Goal: Information Seeking & Learning: Learn about a topic

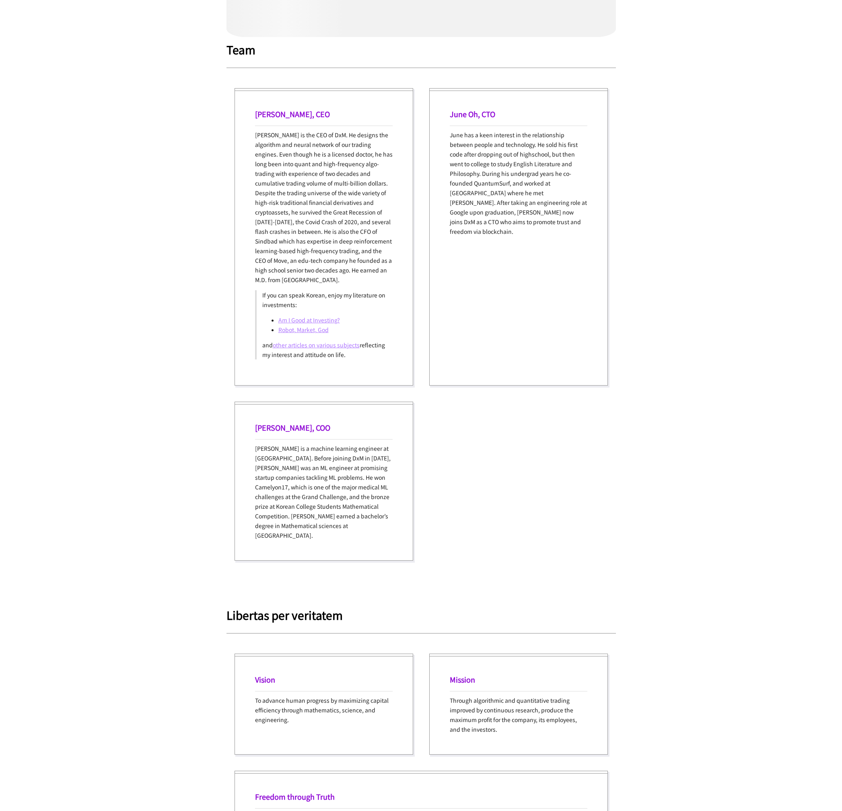
scroll to position [483, 0]
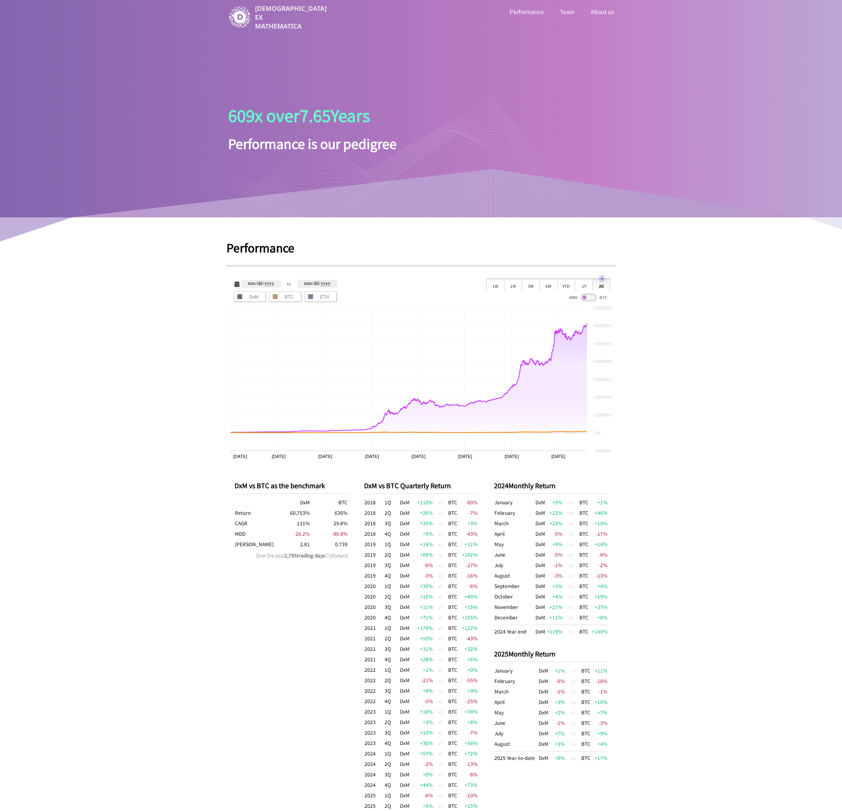
click at [534, 11] on link "Performance" at bounding box center [526, 11] width 37 height 10
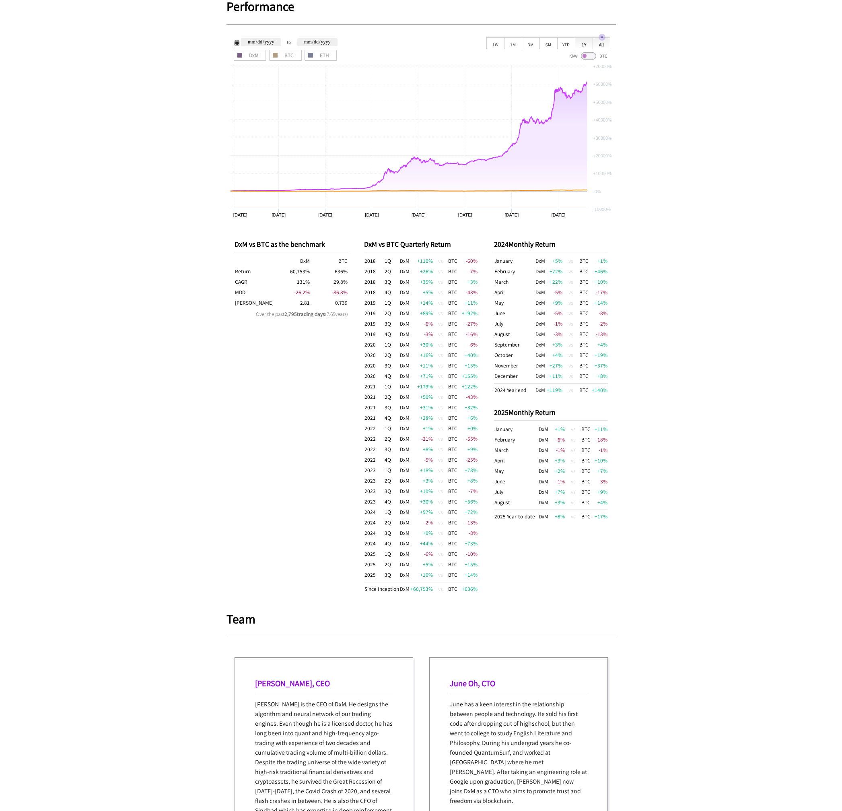
click at [579, 43] on div "1Y" at bounding box center [584, 43] width 18 height 12
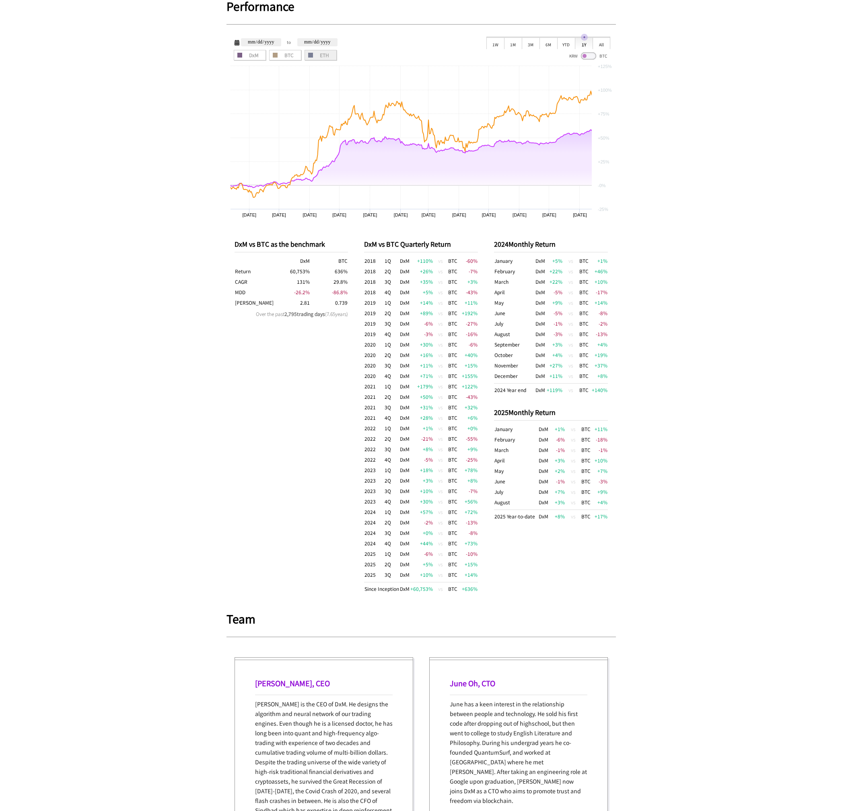
click at [308, 56] on span "ETH" at bounding box center [320, 55] width 27 height 5
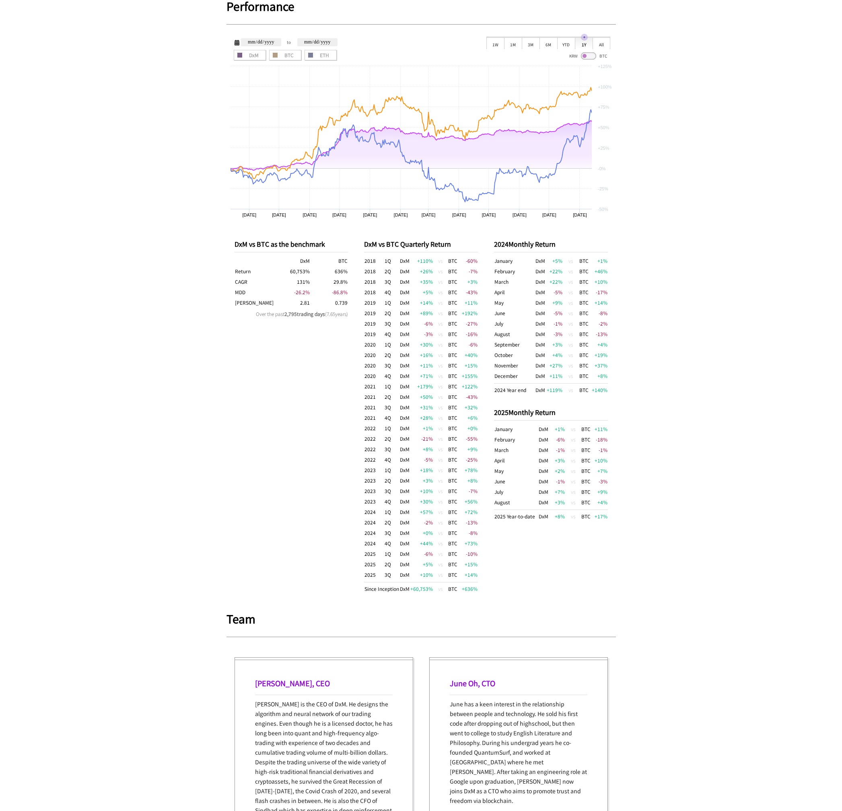
click at [282, 60] on div "**********" at bounding box center [422, 130] width 390 height 186
click at [286, 56] on span "BTC" at bounding box center [285, 55] width 27 height 5
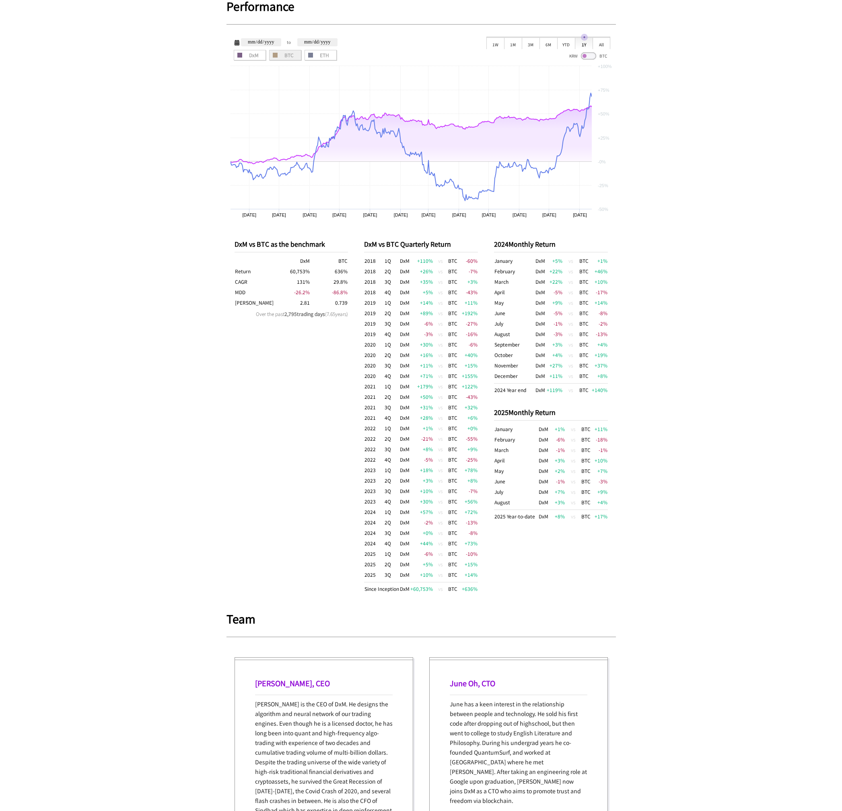
click at [287, 56] on span "BTC" at bounding box center [285, 55] width 27 height 5
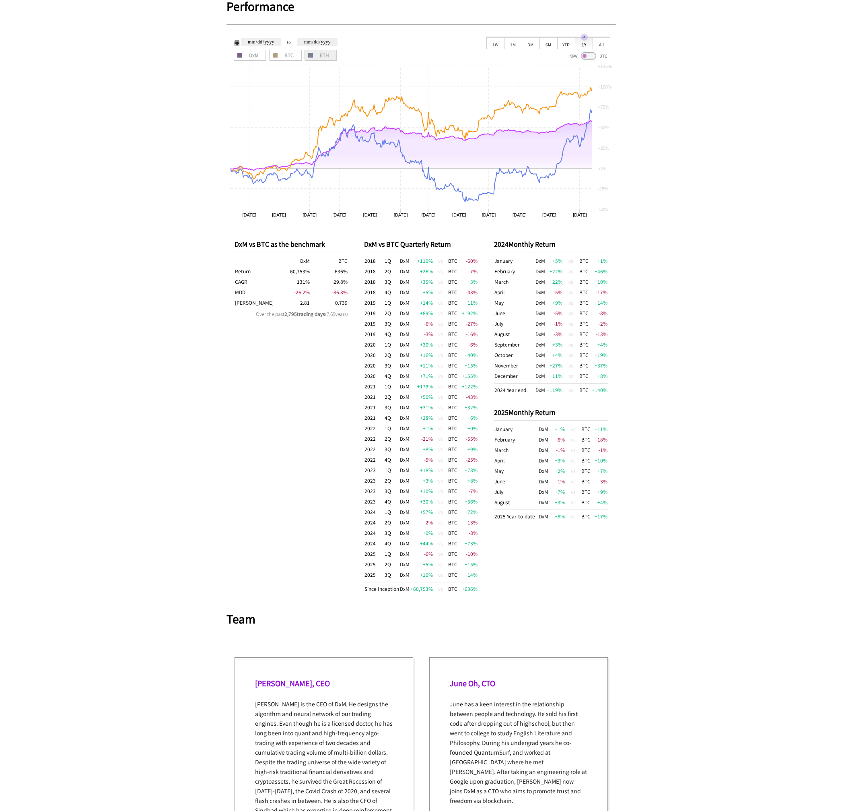
click at [327, 54] on span "ETH" at bounding box center [320, 55] width 27 height 5
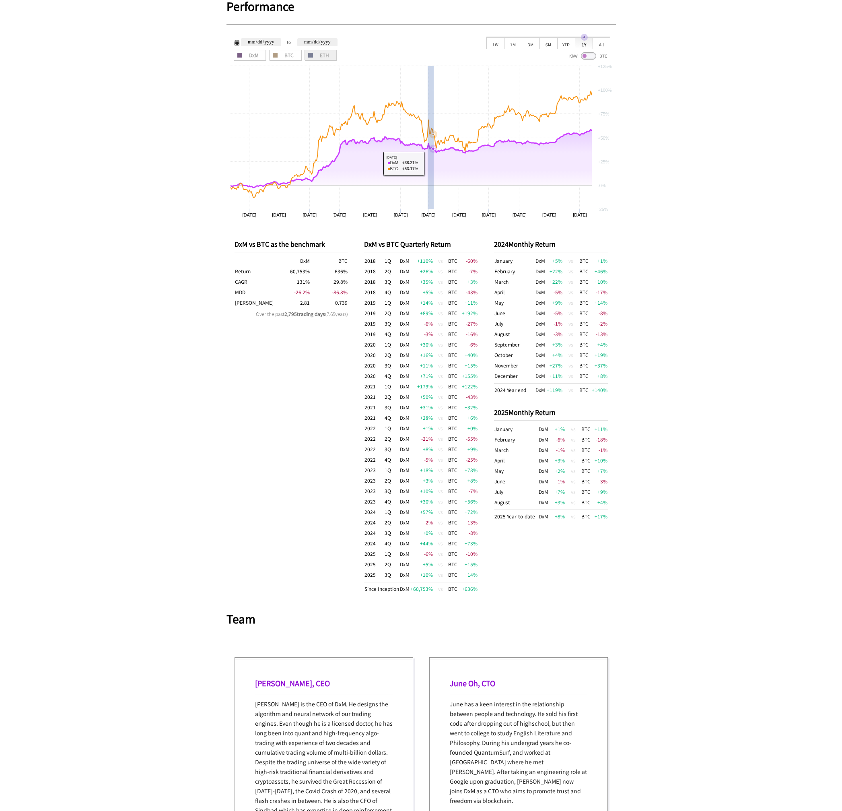
drag, startPoint x: 433, startPoint y: 163, endPoint x: 515, endPoint y: 163, distance: 81.7
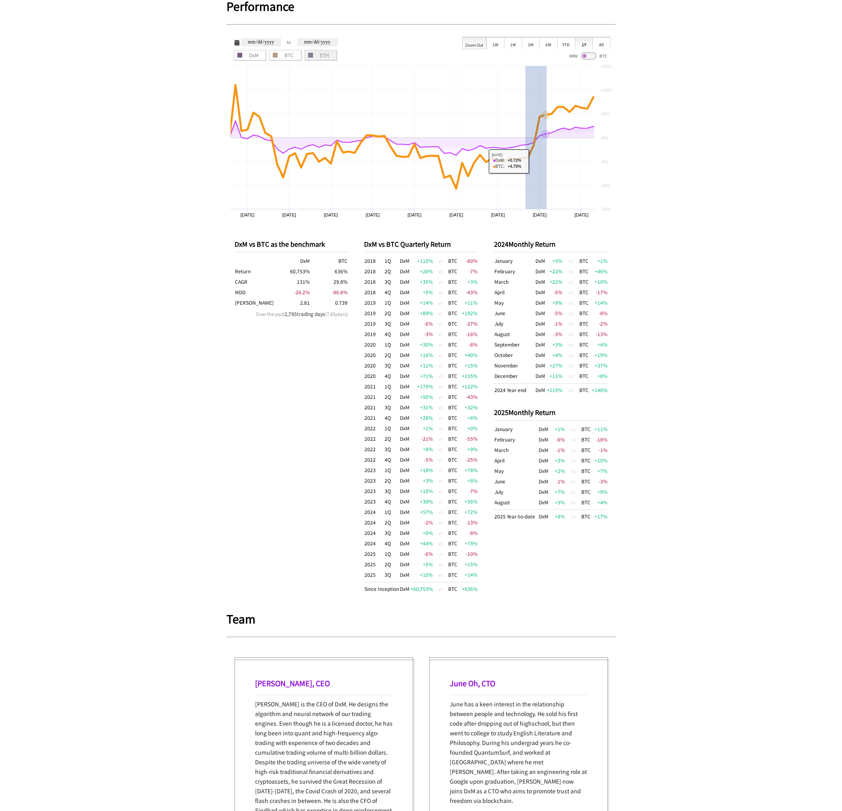
drag, startPoint x: 546, startPoint y: 160, endPoint x: 567, endPoint y: 159, distance: 20.6
type input "**********"
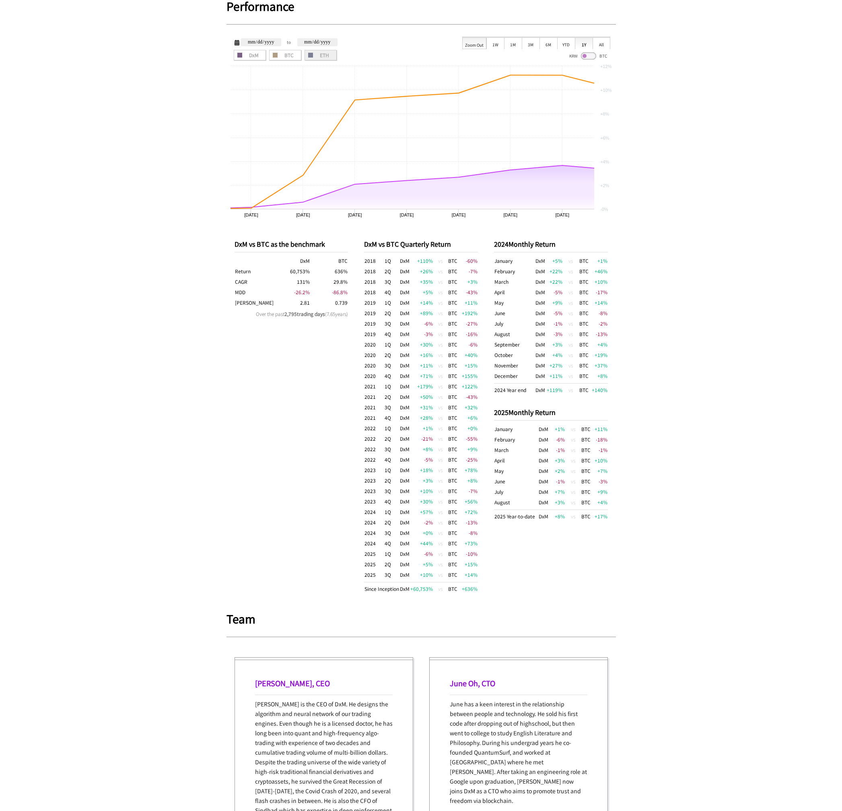
click at [584, 44] on div "1Y" at bounding box center [584, 43] width 18 height 12
type input "**********"
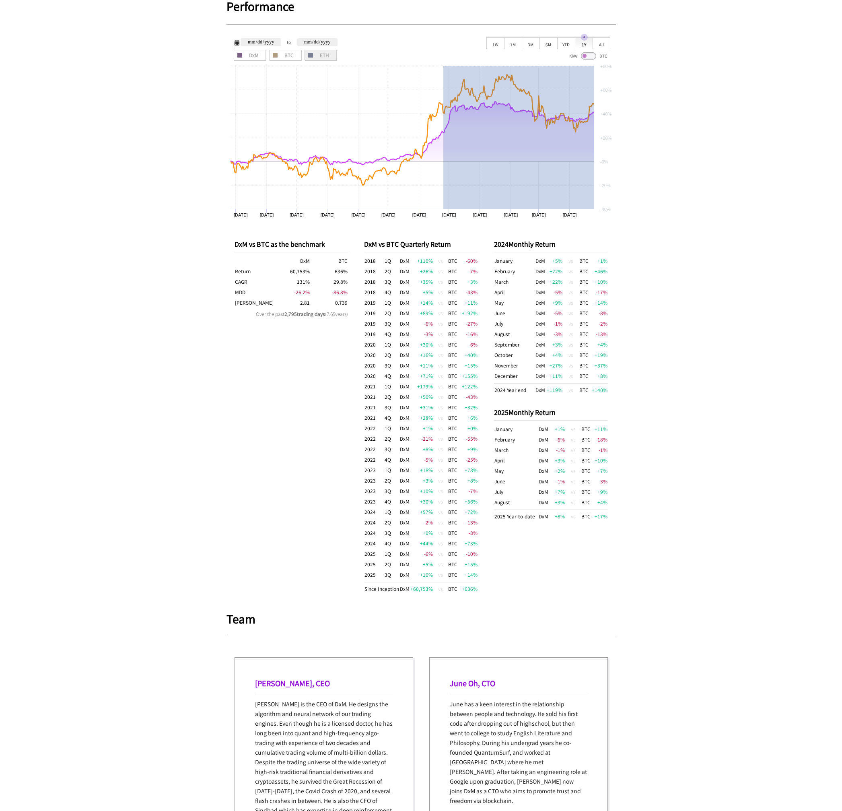
drag, startPoint x: 443, startPoint y: 177, endPoint x: 627, endPoint y: 178, distance: 183.5
click at [628, 180] on div "**********" at bounding box center [421, 746] width 842 height 1974
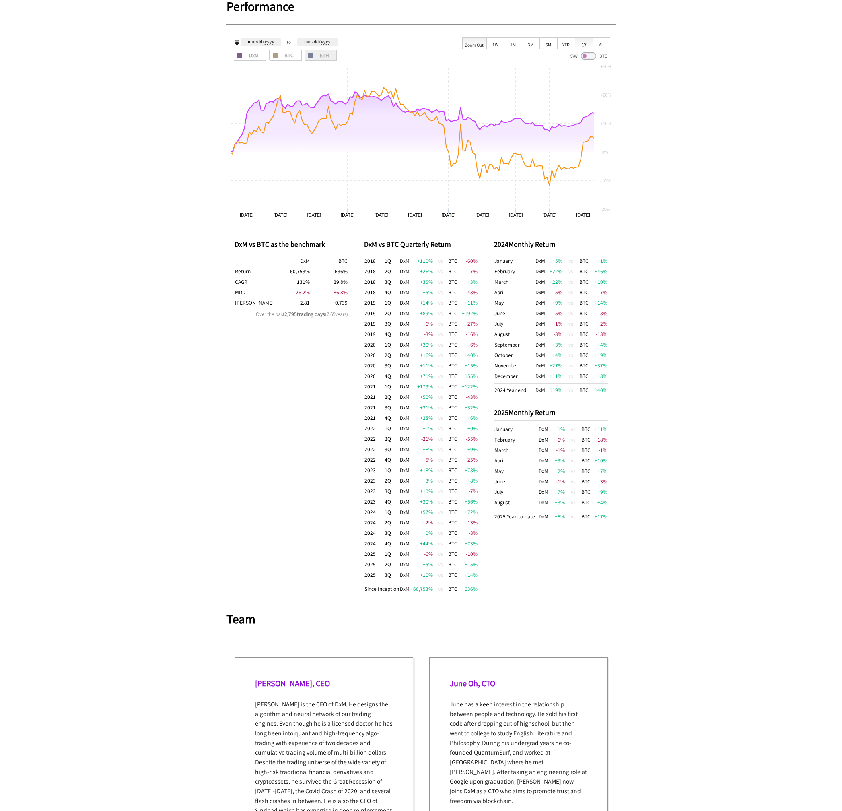
click at [580, 42] on div "1Y" at bounding box center [584, 43] width 18 height 12
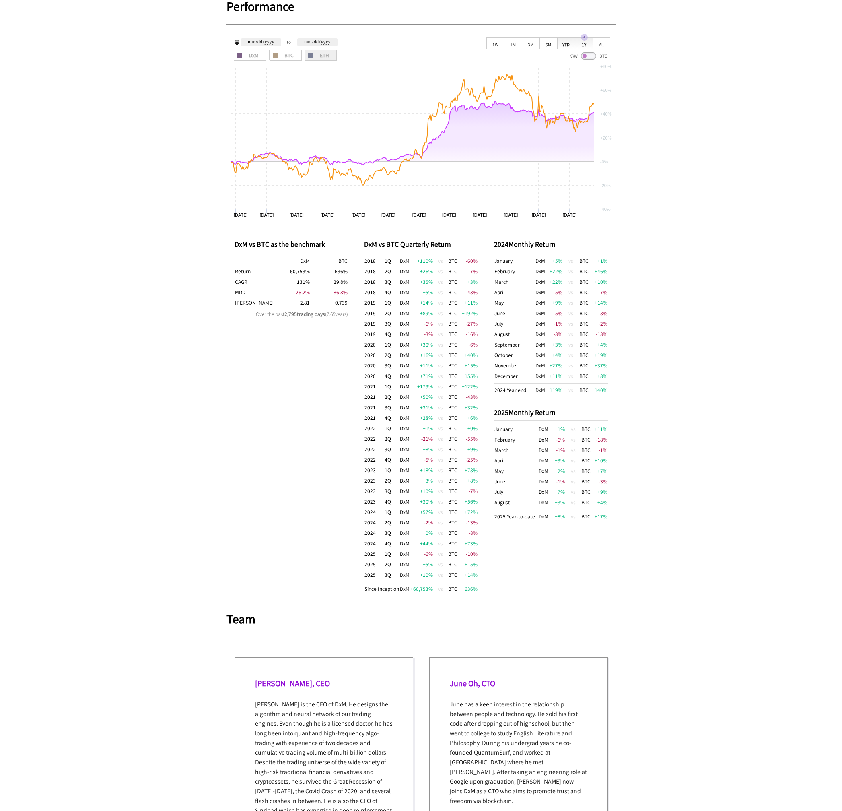
click at [564, 41] on div "YTD" at bounding box center [566, 43] width 18 height 12
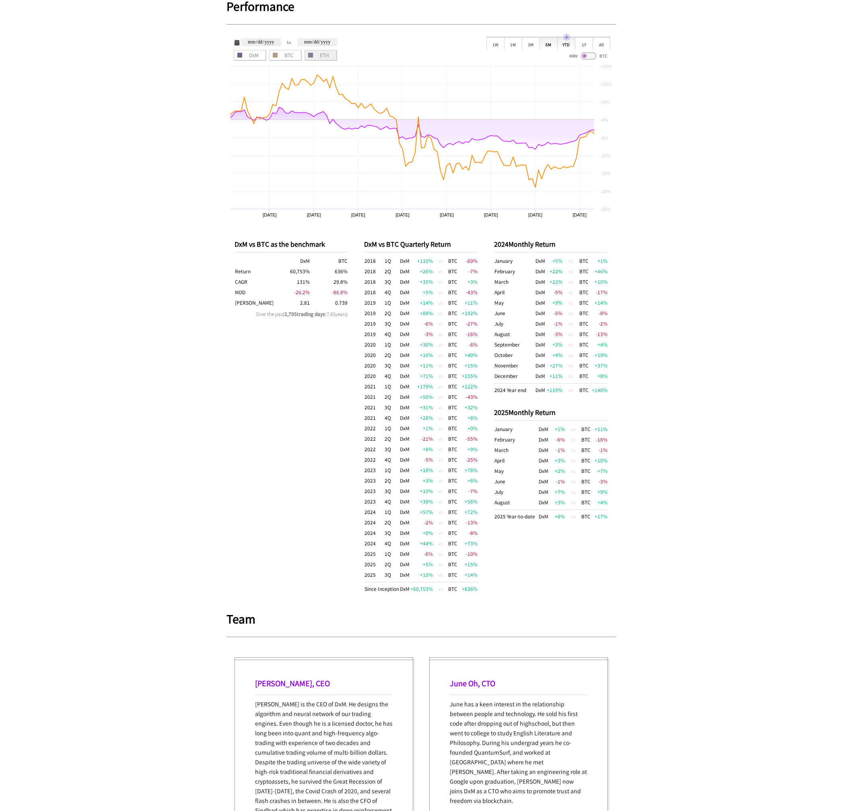
click at [549, 45] on div "6M" at bounding box center [549, 43] width 18 height 12
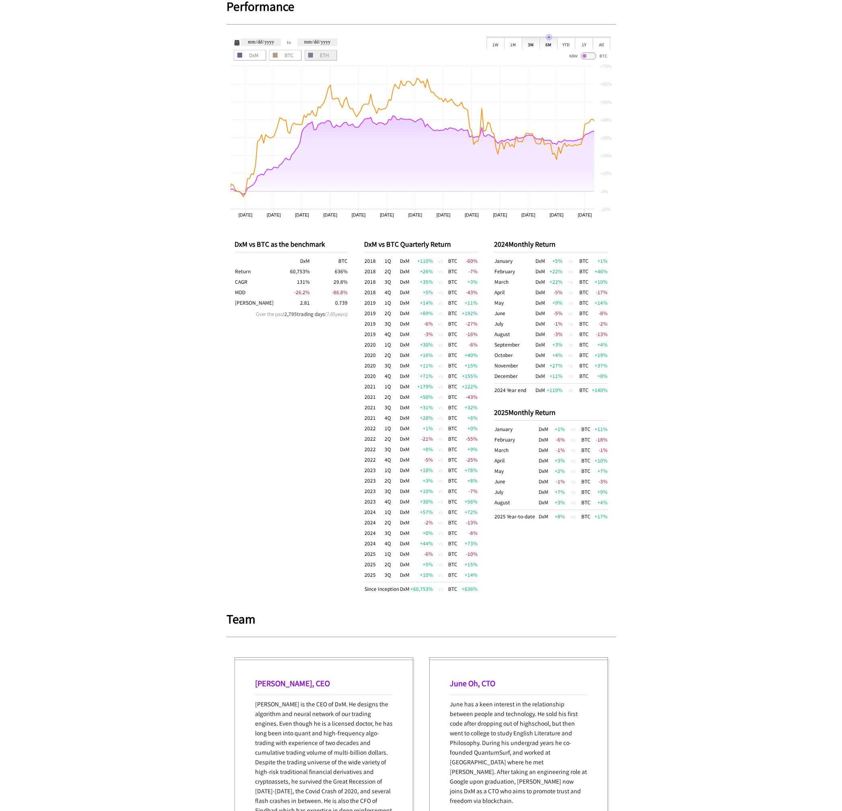
click at [532, 48] on div "3M" at bounding box center [531, 43] width 18 height 12
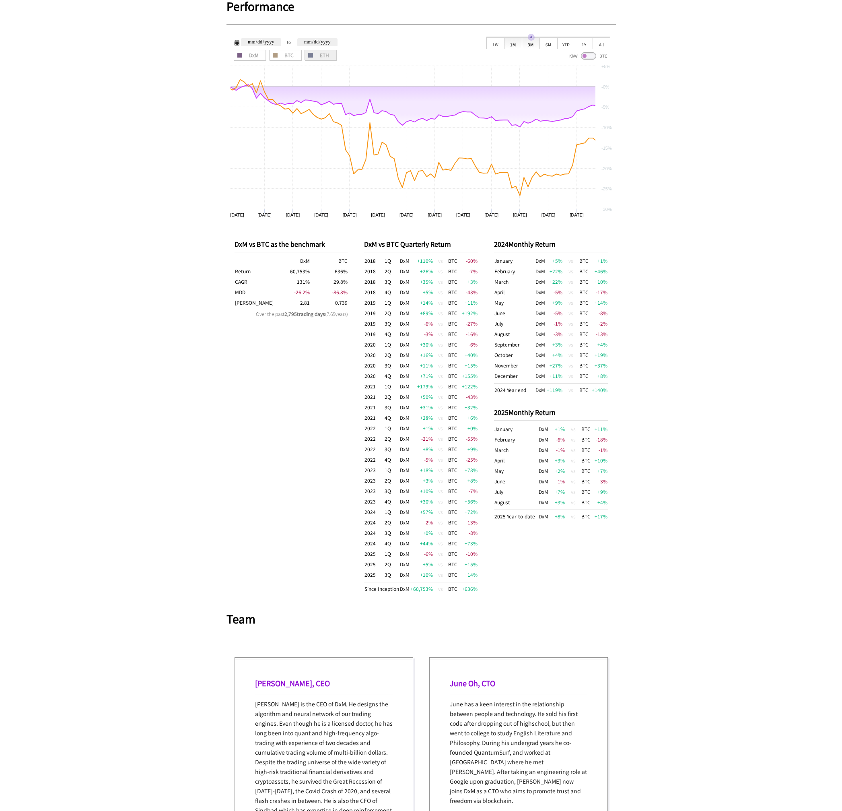
click at [517, 46] on div "1M" at bounding box center [513, 43] width 18 height 12
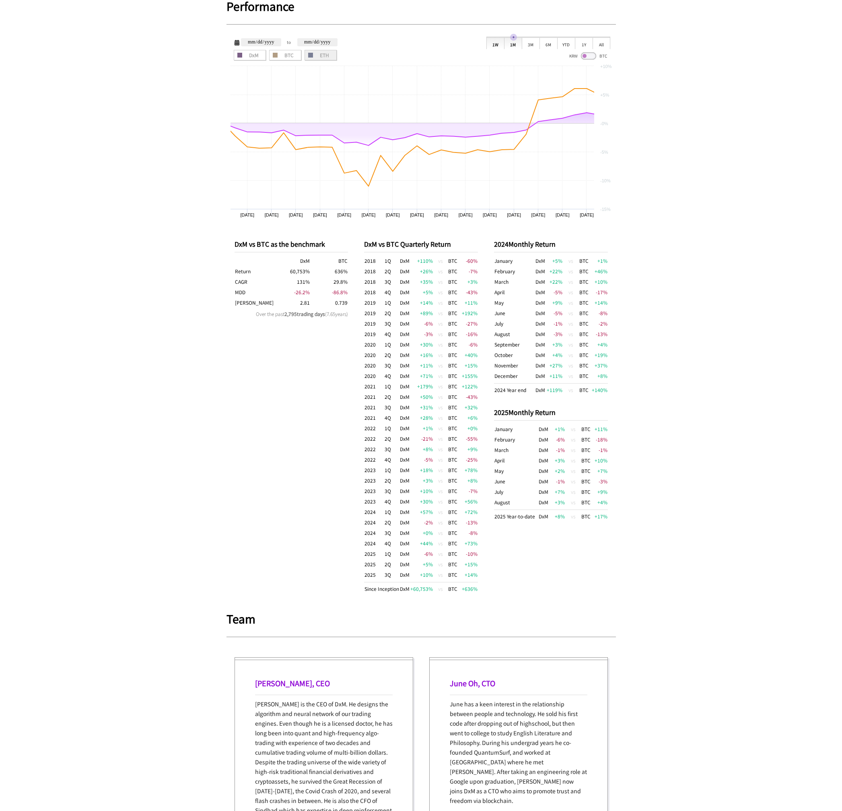
click at [495, 48] on div "1W" at bounding box center [496, 43] width 18 height 12
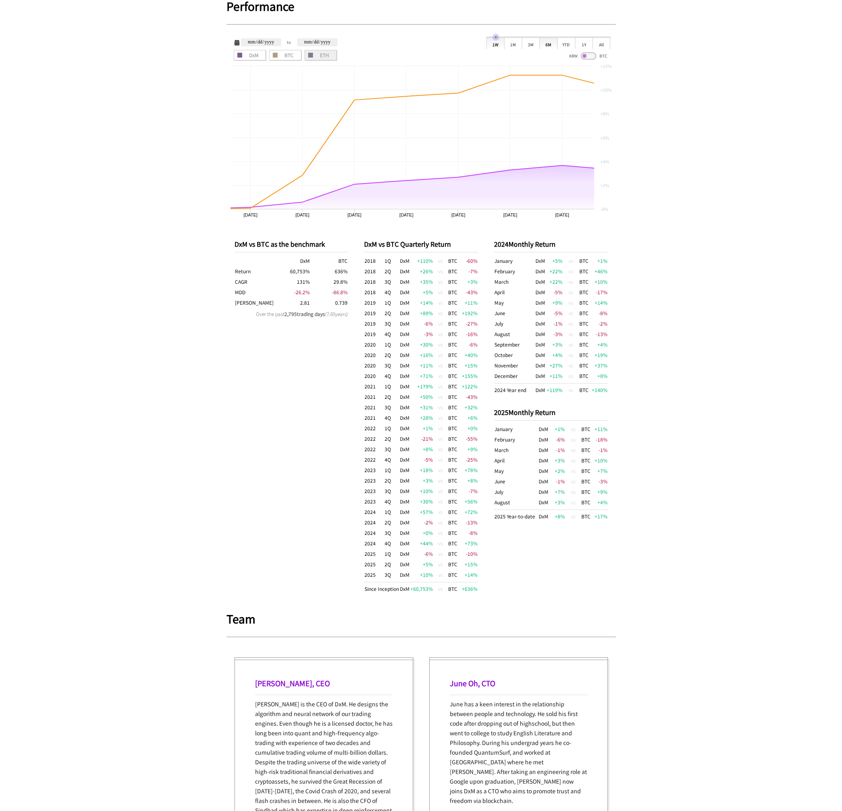
click at [544, 44] on div "6M" at bounding box center [549, 43] width 18 height 12
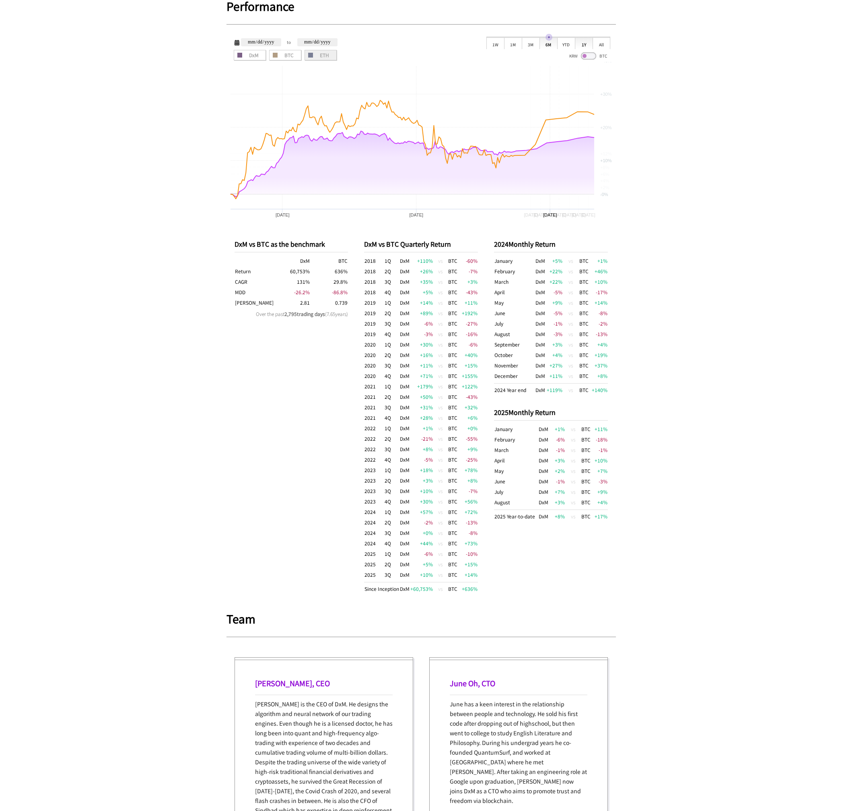
click at [578, 45] on div "1Y" at bounding box center [584, 43] width 18 height 12
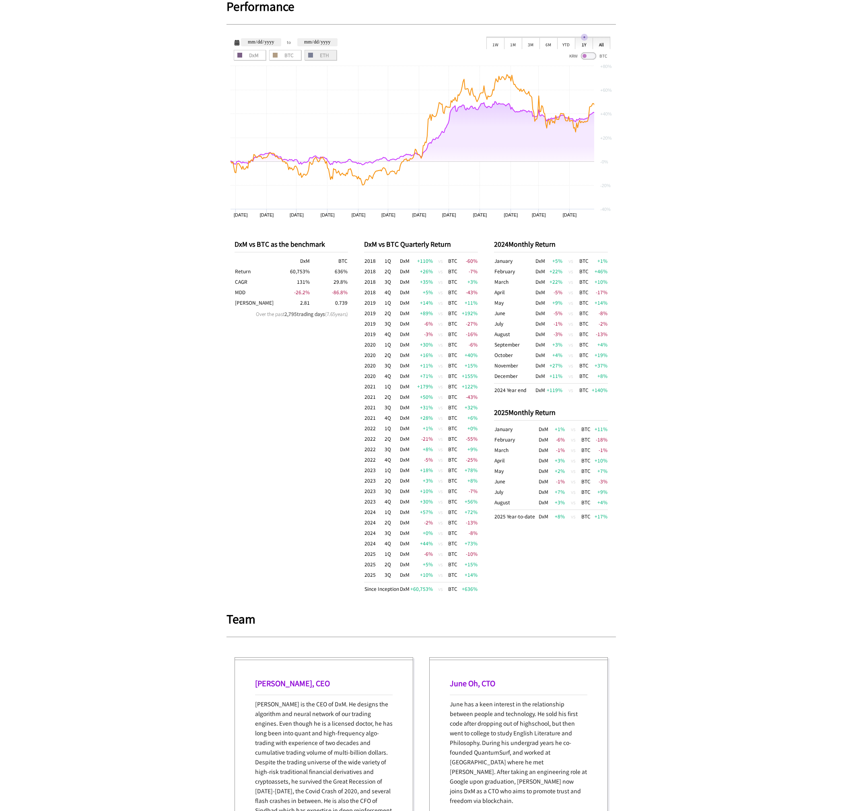
click at [599, 41] on div "All" at bounding box center [602, 43] width 18 height 12
type input "**********"
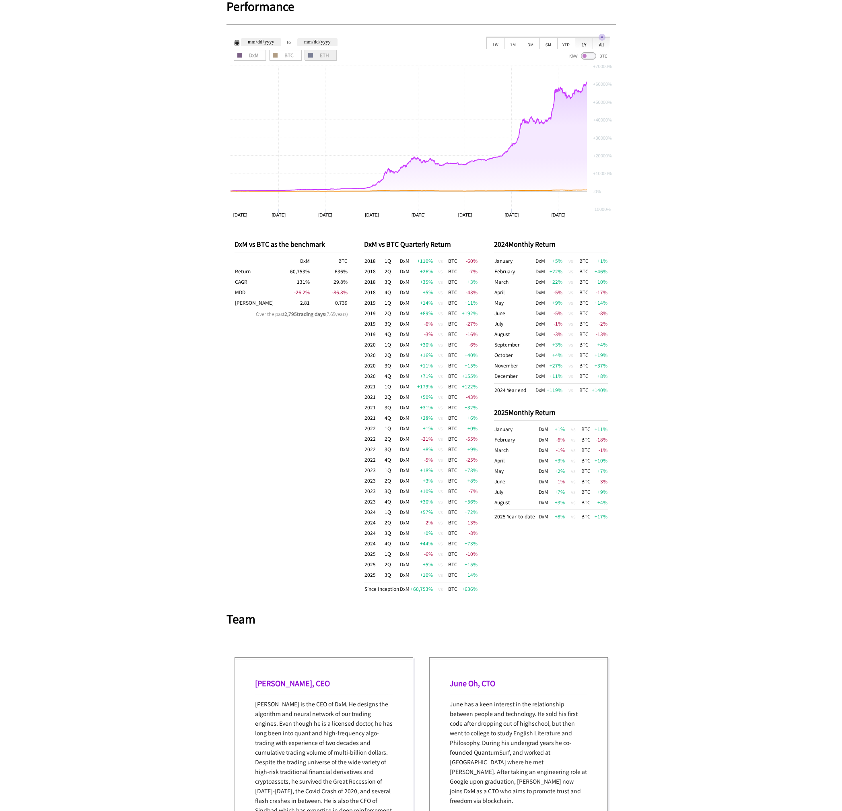
click at [577, 43] on div "1Y" at bounding box center [584, 43] width 18 height 12
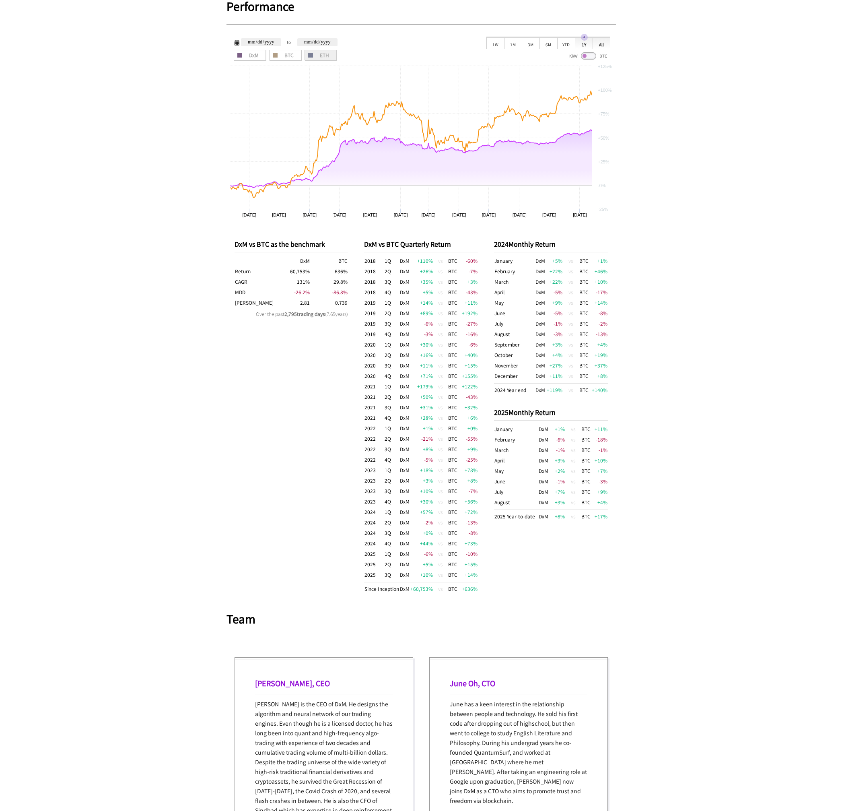
click at [598, 43] on div "All" at bounding box center [602, 43] width 18 height 12
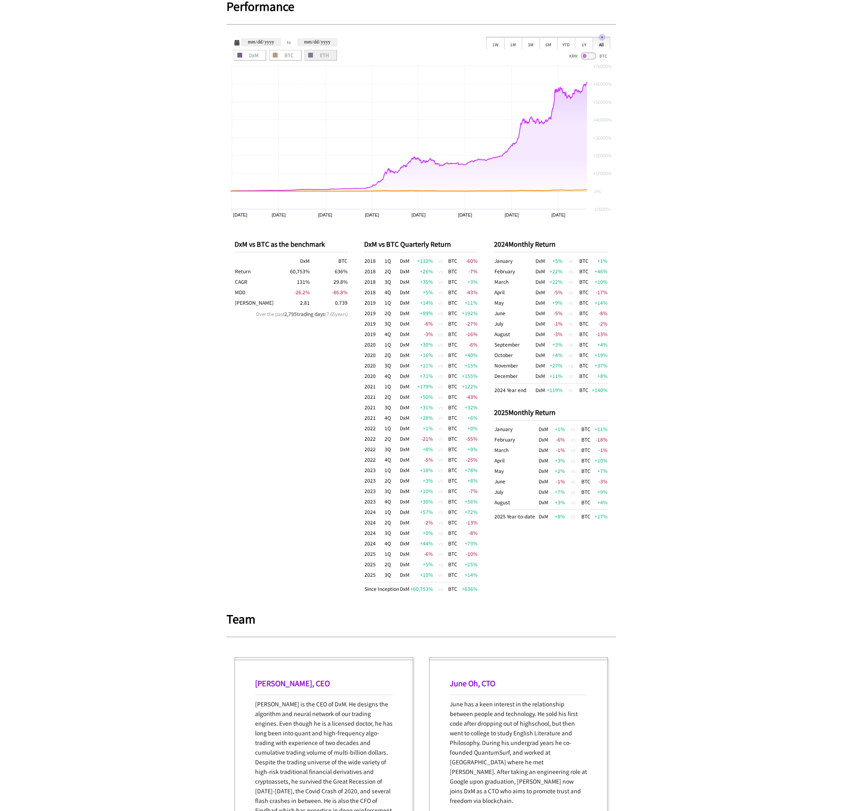
click at [582, 52] on span at bounding box center [588, 55] width 15 height 7
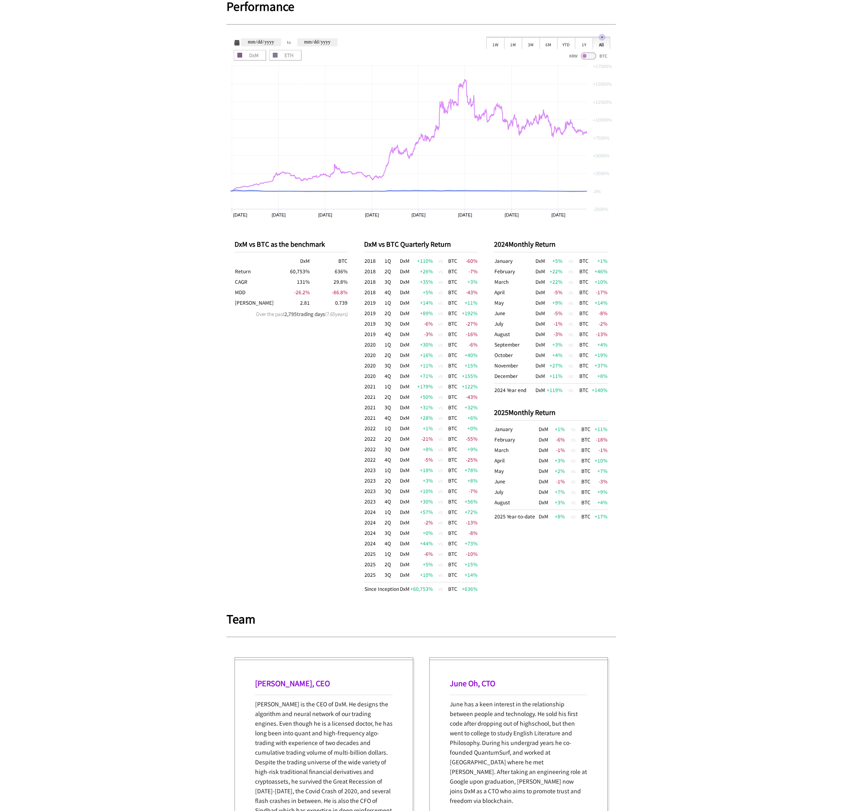
click at [585, 52] on span at bounding box center [588, 55] width 15 height 7
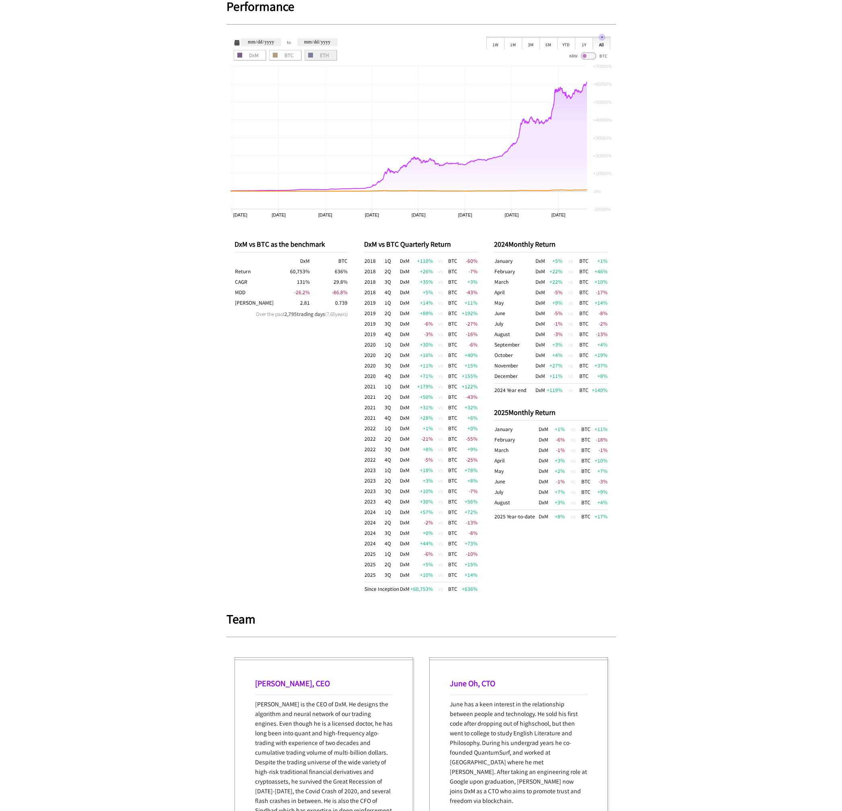
click at [585, 52] on span at bounding box center [588, 55] width 15 height 7
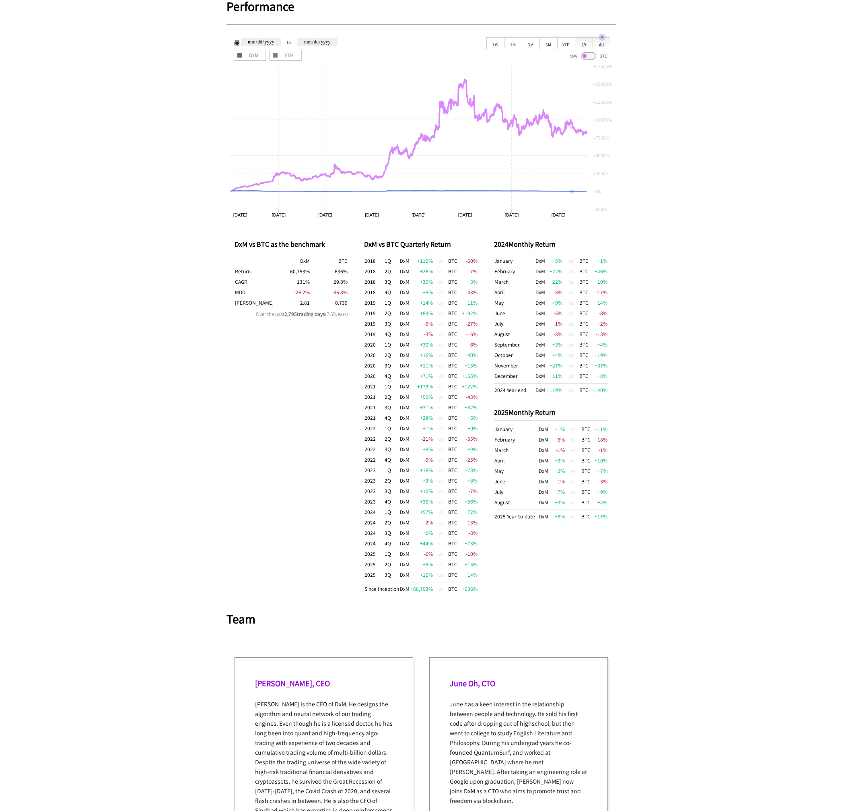
click at [585, 40] on div "1Y" at bounding box center [584, 43] width 18 height 12
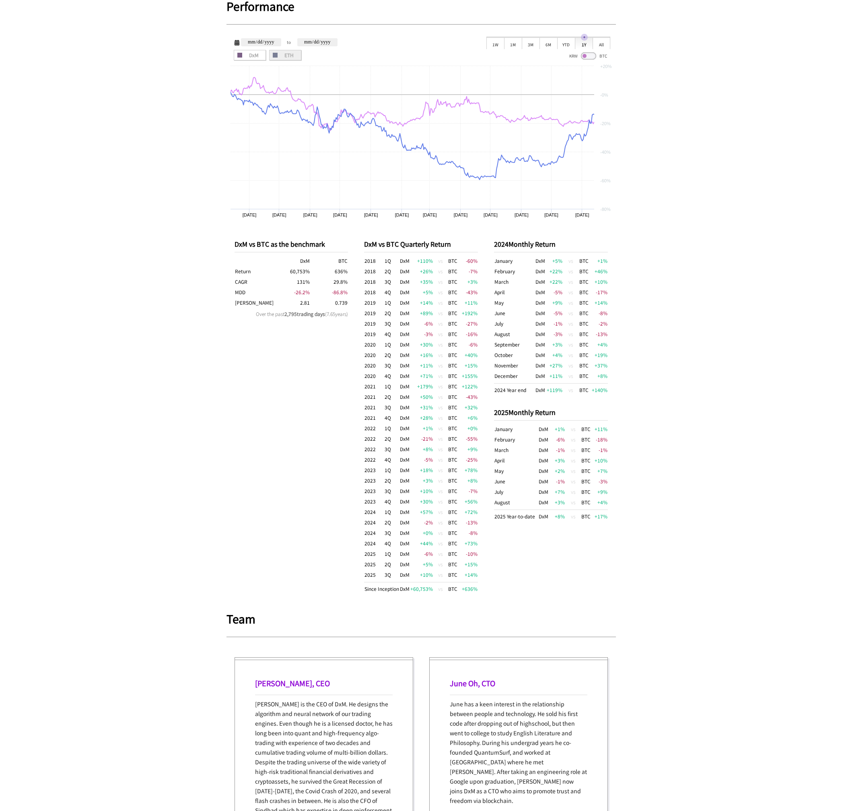
click at [291, 54] on span "ETH" at bounding box center [285, 55] width 27 height 5
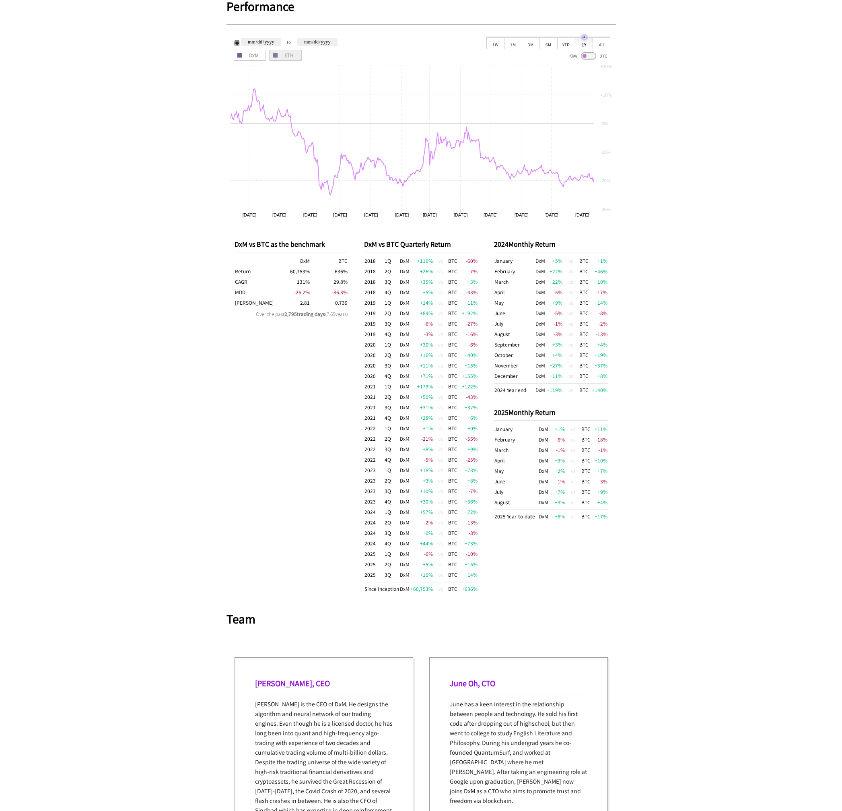
click at [291, 54] on span "ETH" at bounding box center [285, 55] width 27 height 5
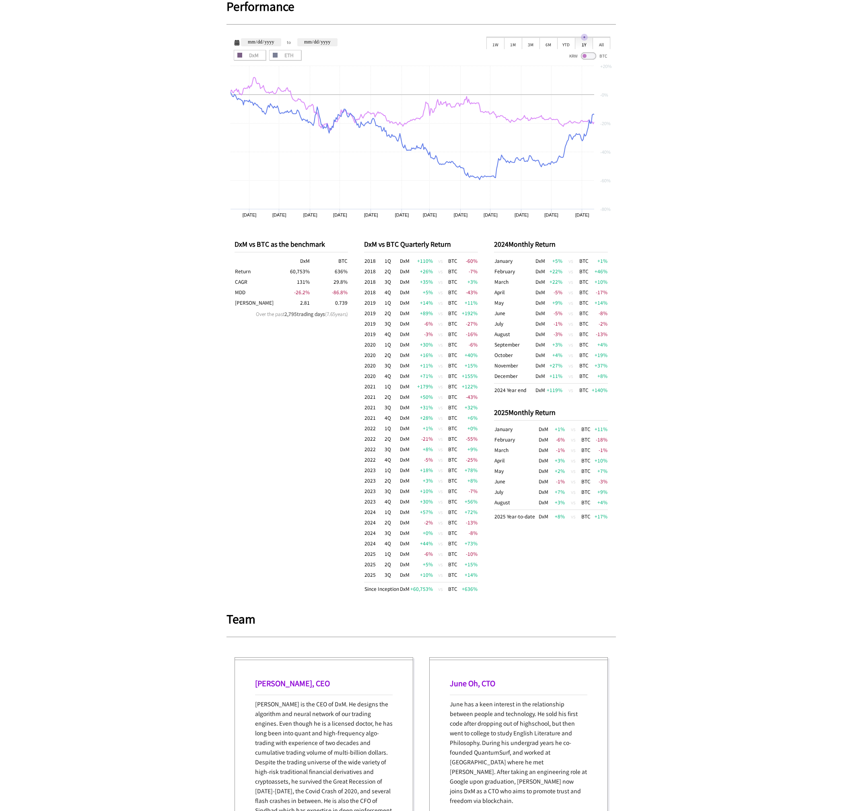
click at [558, 37] on div "Zoom Out 1W 1M 3M 6M YTD 1Y All" at bounding box center [549, 43] width 124 height 12
click at [559, 41] on div "YTD" at bounding box center [566, 43] width 18 height 12
type input "**********"
